Goal: Task Accomplishment & Management: Manage account settings

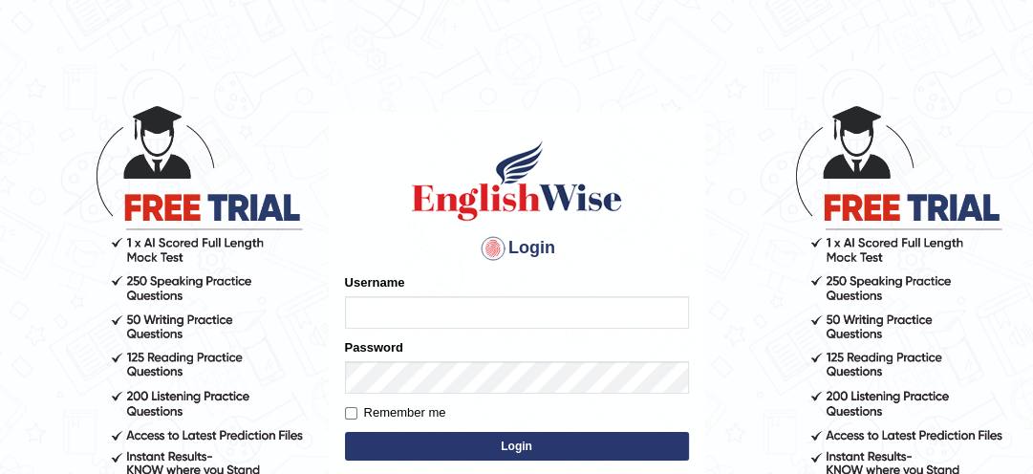
type input "lambertayeligiliga_Englishwise"
click at [432, 446] on button "Login" at bounding box center [517, 446] width 344 height 29
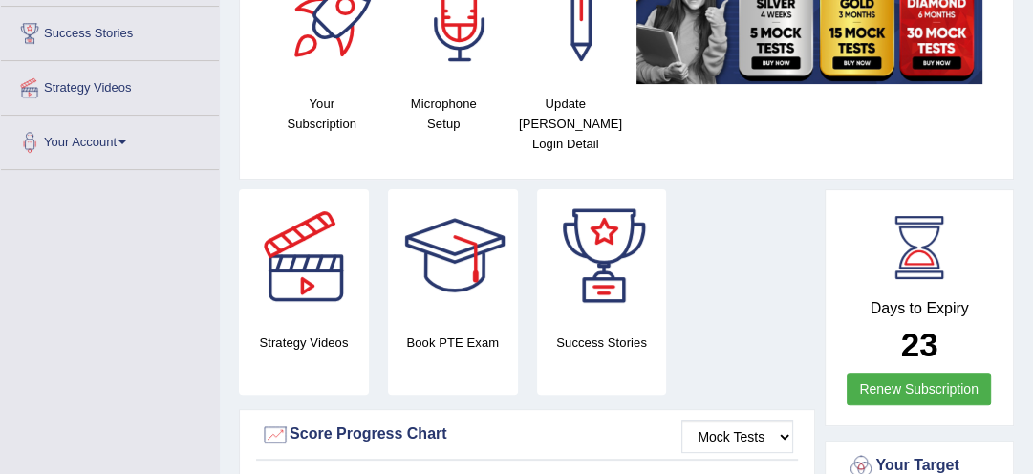
scroll to position [245, 0]
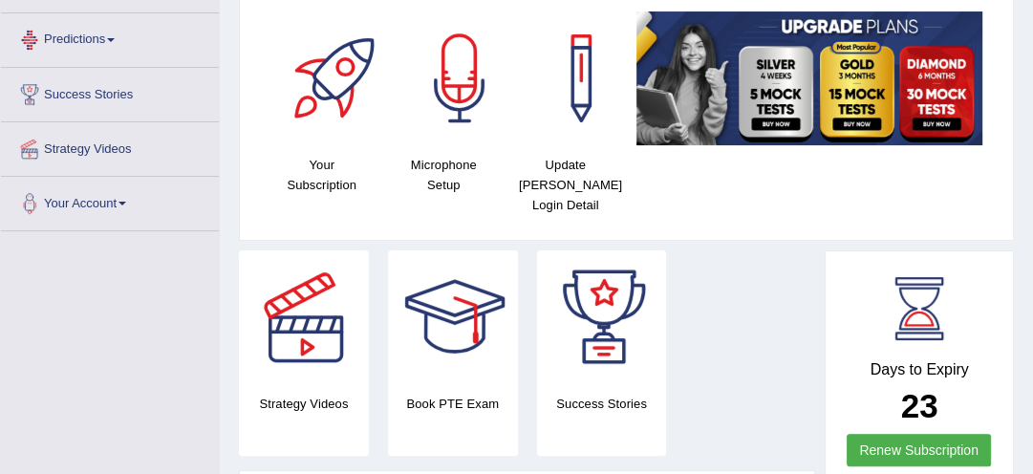
click at [67, 40] on link "Predictions" at bounding box center [110, 37] width 218 height 48
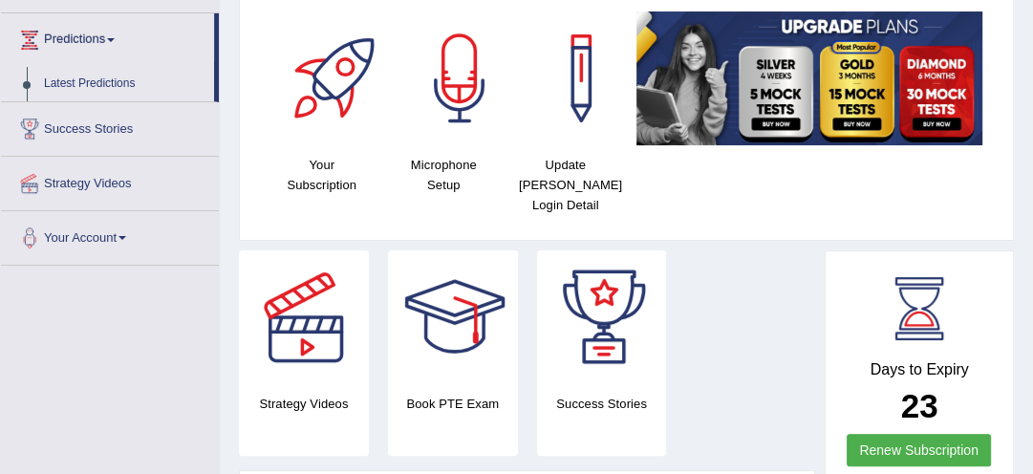
click at [107, 39] on link "Predictions" at bounding box center [107, 37] width 213 height 48
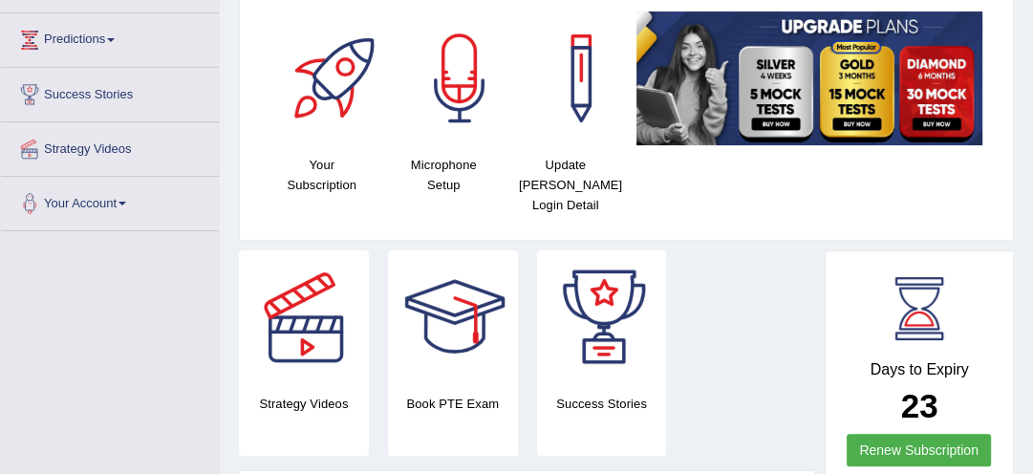
click at [107, 39] on link "Predictions" at bounding box center [110, 37] width 218 height 48
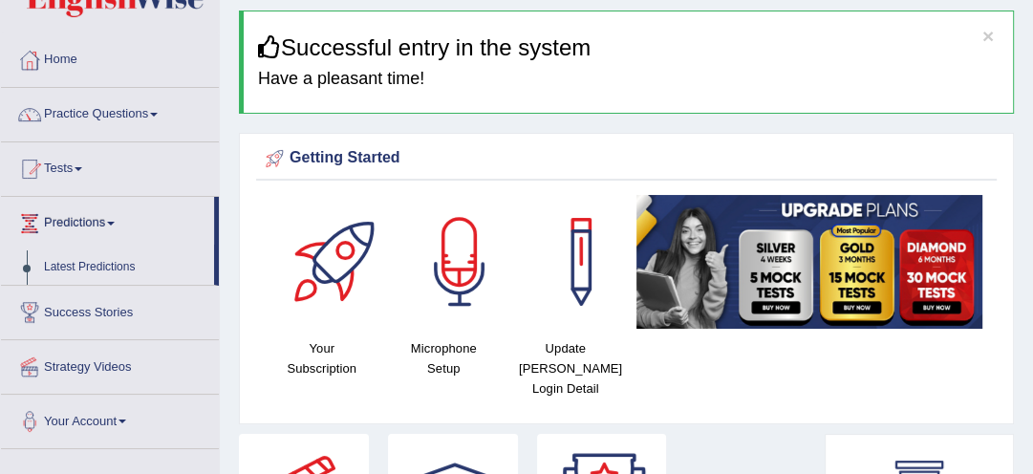
scroll to position [31, 0]
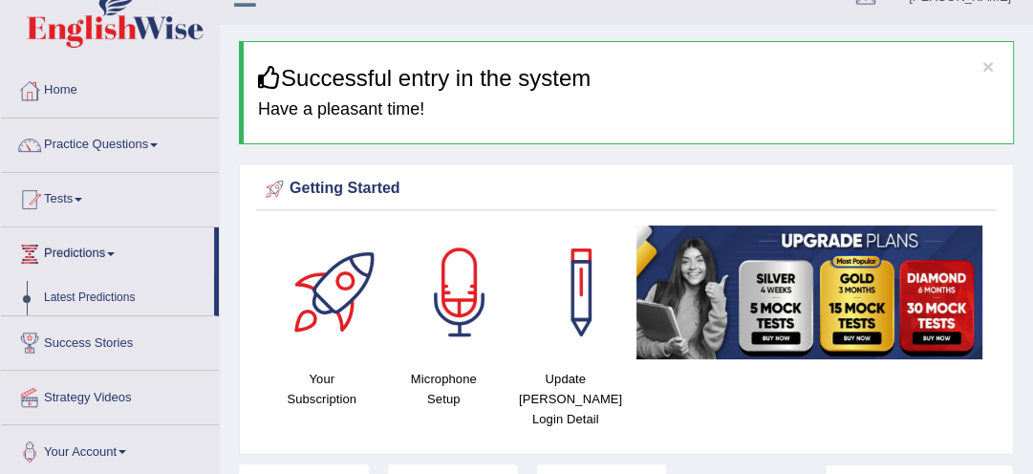
click at [67, 143] on link "Practice Questions" at bounding box center [110, 143] width 218 height 48
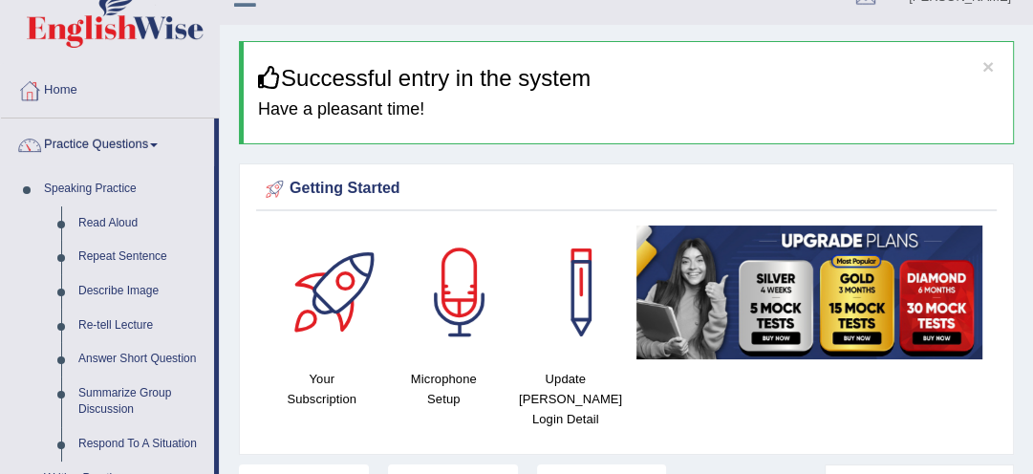
scroll to position [0, 0]
